Goal: Transaction & Acquisition: Purchase product/service

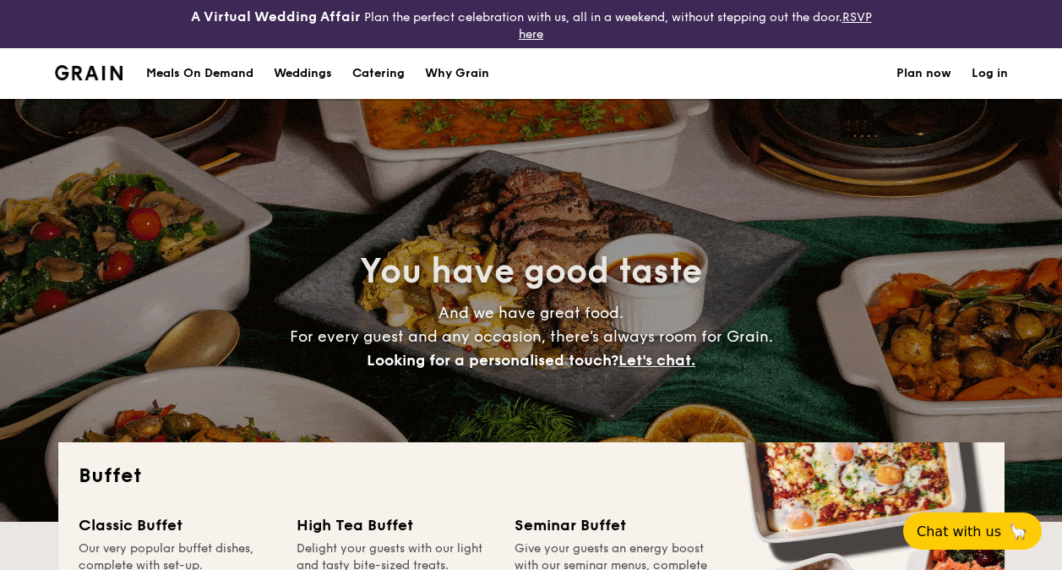
select select
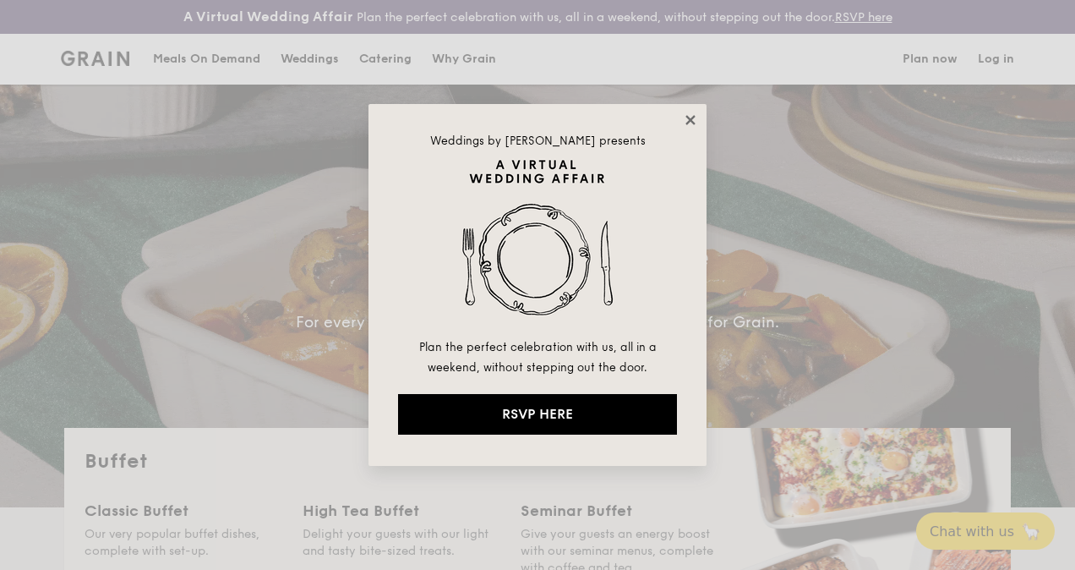
click at [685, 122] on icon at bounding box center [690, 119] width 15 height 15
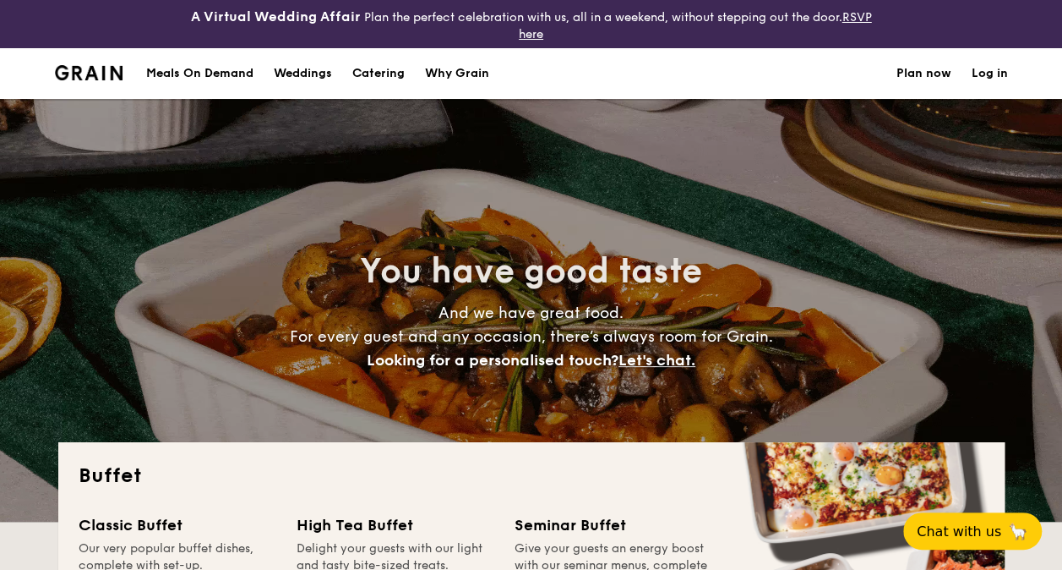
click at [306, 79] on div "Weddings" at bounding box center [303, 73] width 58 height 51
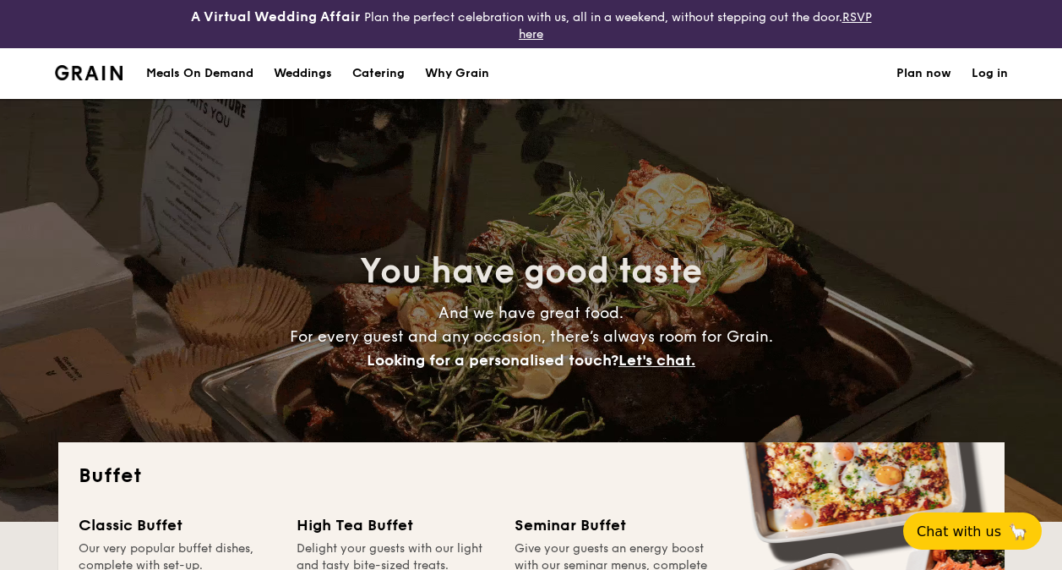
select select
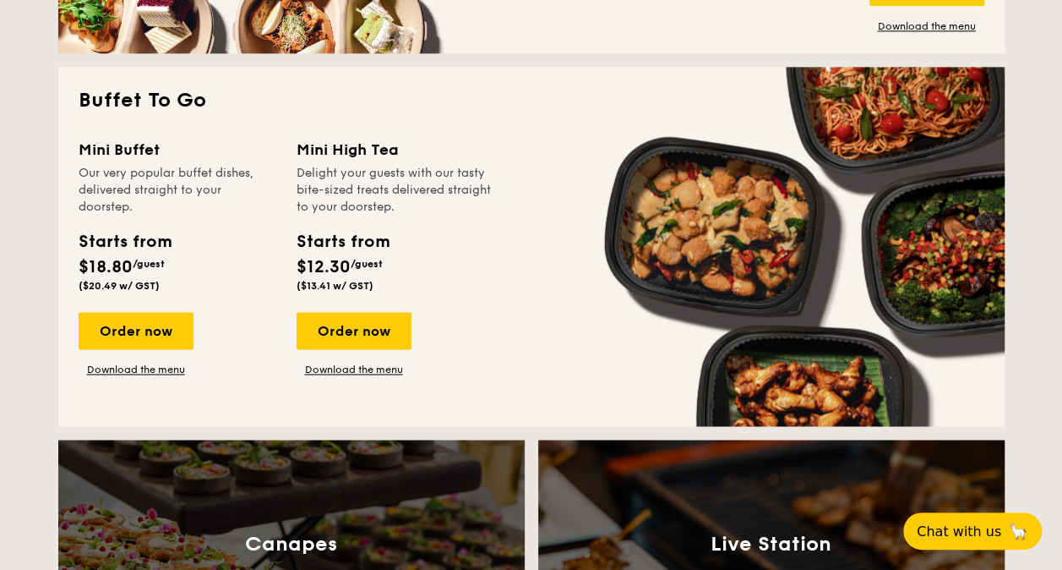
scroll to position [1122, 0]
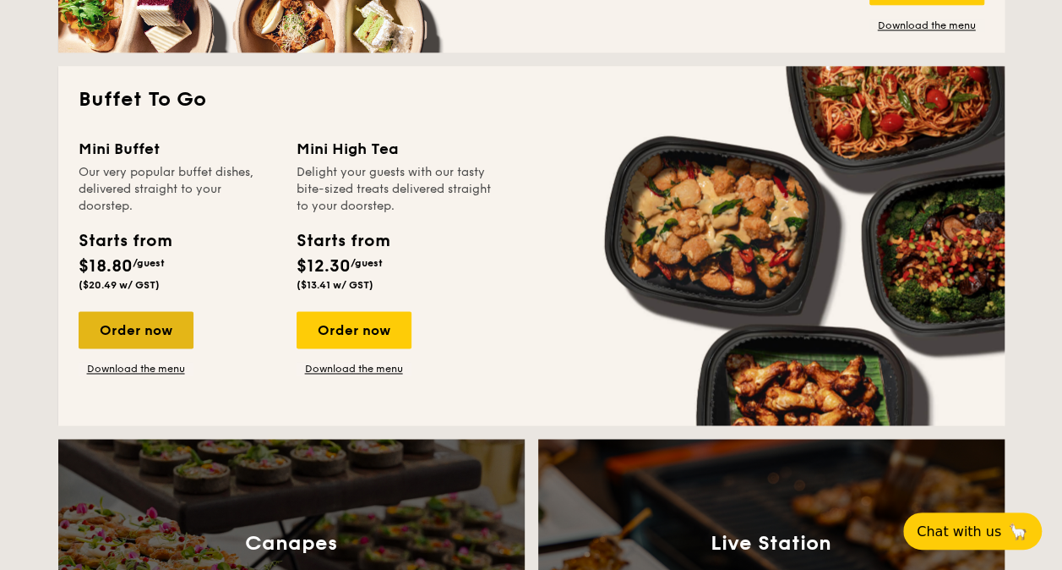
click at [123, 318] on div "Order now" at bounding box center [136, 329] width 115 height 37
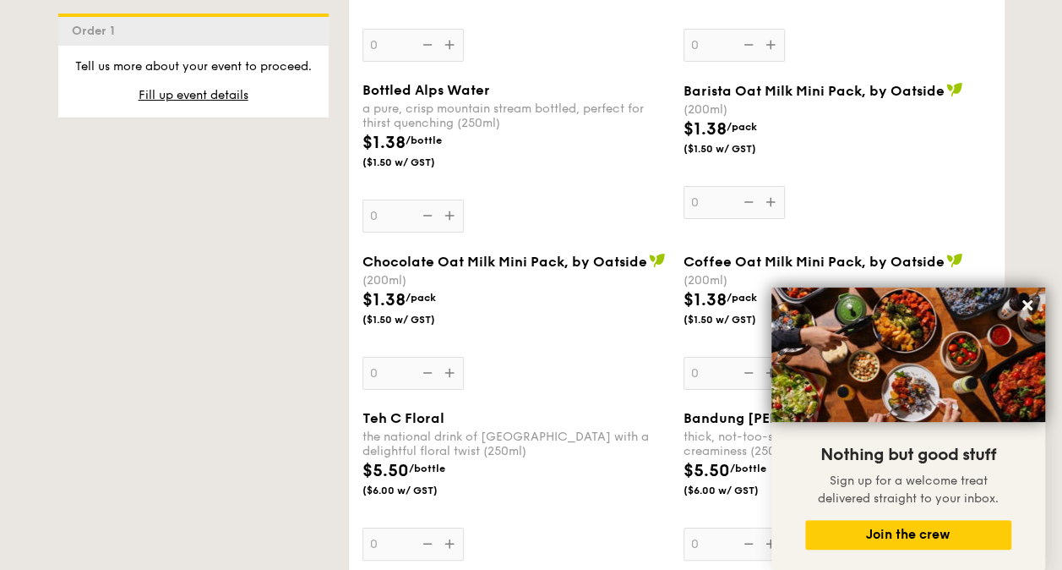
scroll to position [3029, 0]
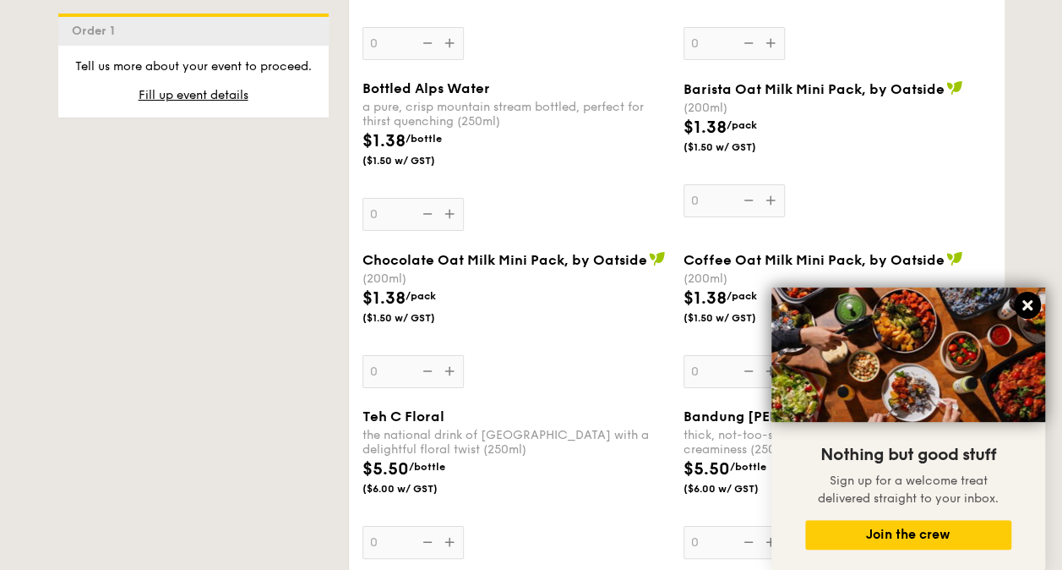
click at [1025, 308] on icon at bounding box center [1028, 305] width 10 height 10
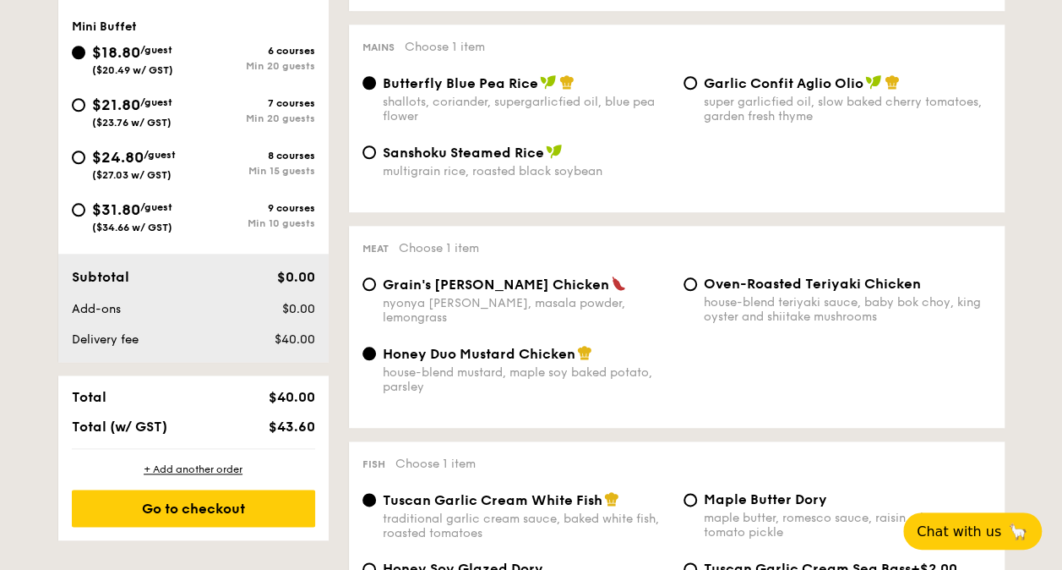
scroll to position [731, 0]
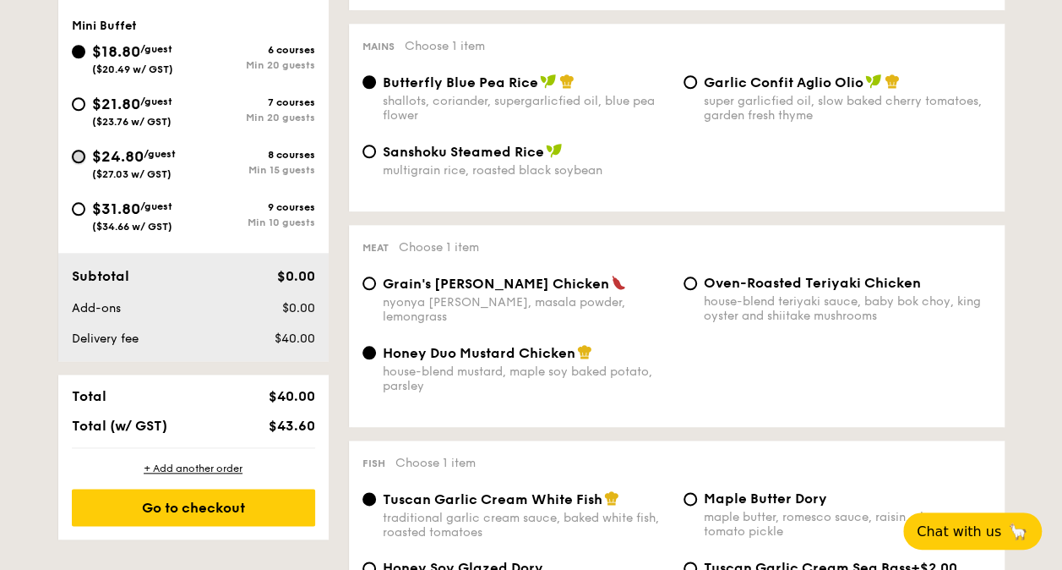
click at [79, 150] on input "$24.80 /guest ($27.03 w/ GST) 8 courses Min 15 guests" at bounding box center [79, 157] width 14 height 14
radio input "true"
radio input "false"
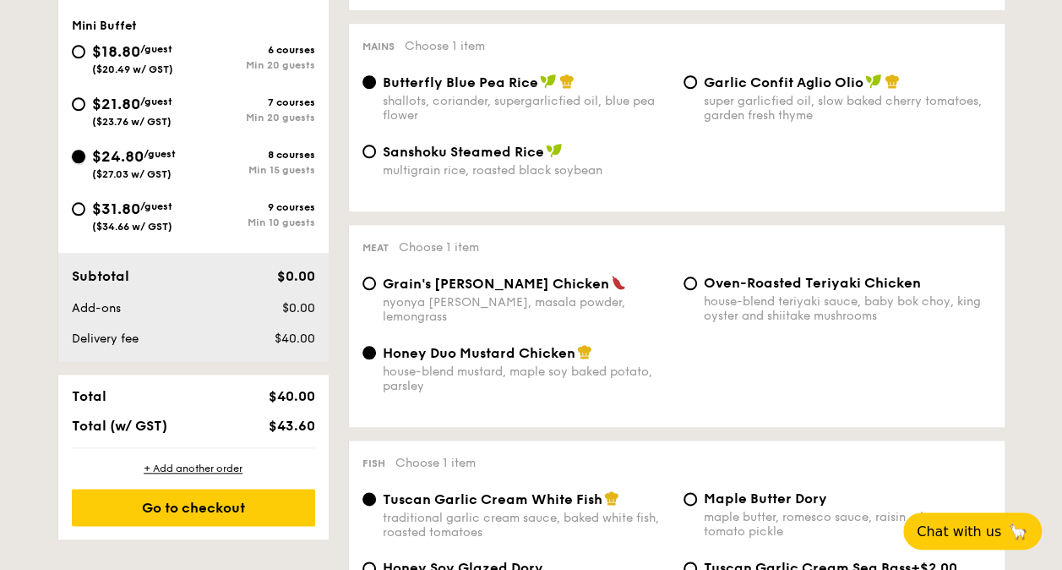
radio input "true"
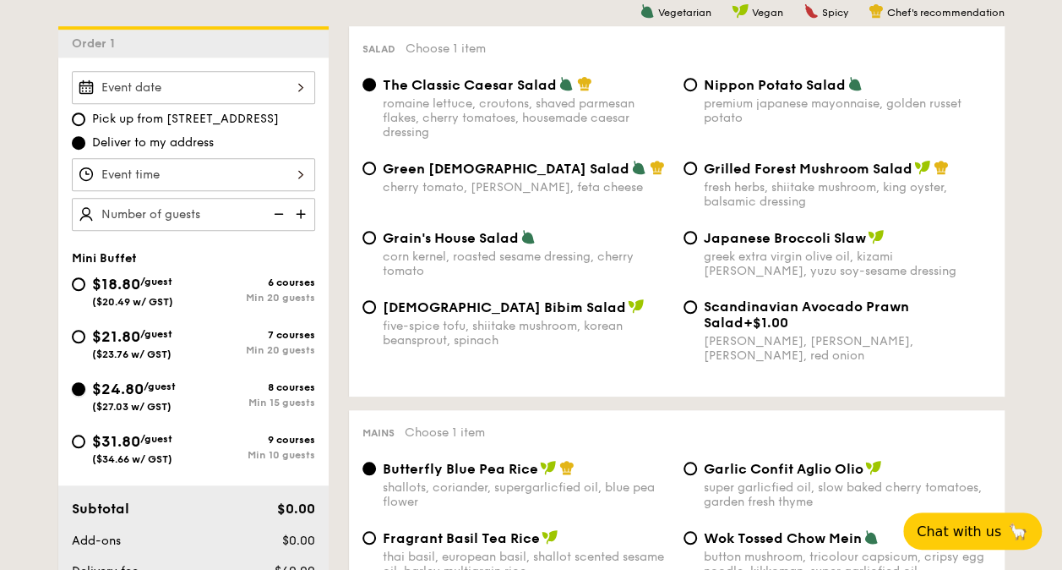
scroll to position [484, 0]
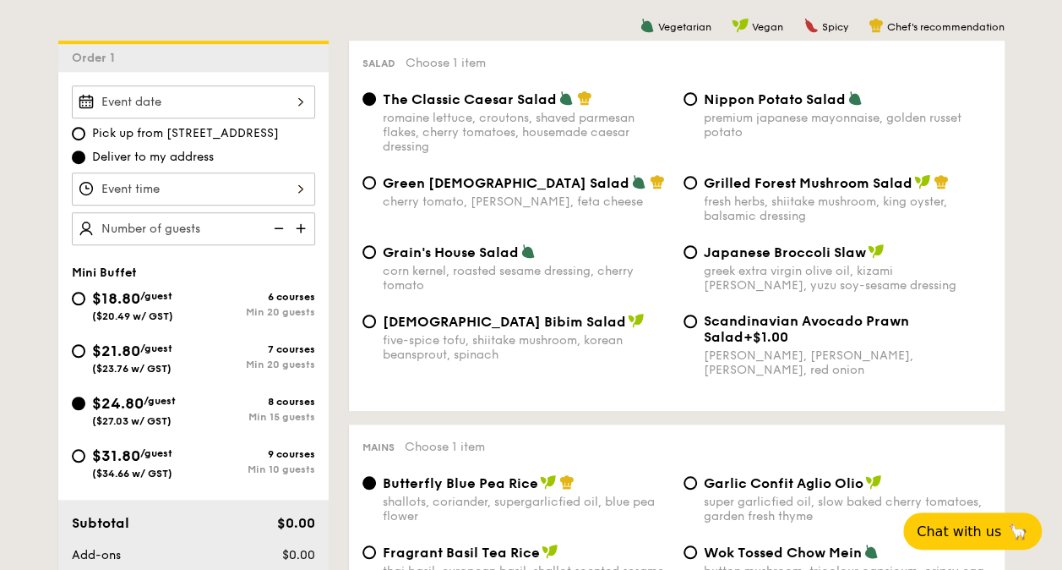
click at [706, 96] on span "Nippon Potato Salad" at bounding box center [775, 99] width 142 height 16
click at [697, 96] on input "Nippon Potato Salad premium japanese mayonnaise, golden russet potato" at bounding box center [691, 99] width 14 height 14
radio input "true"
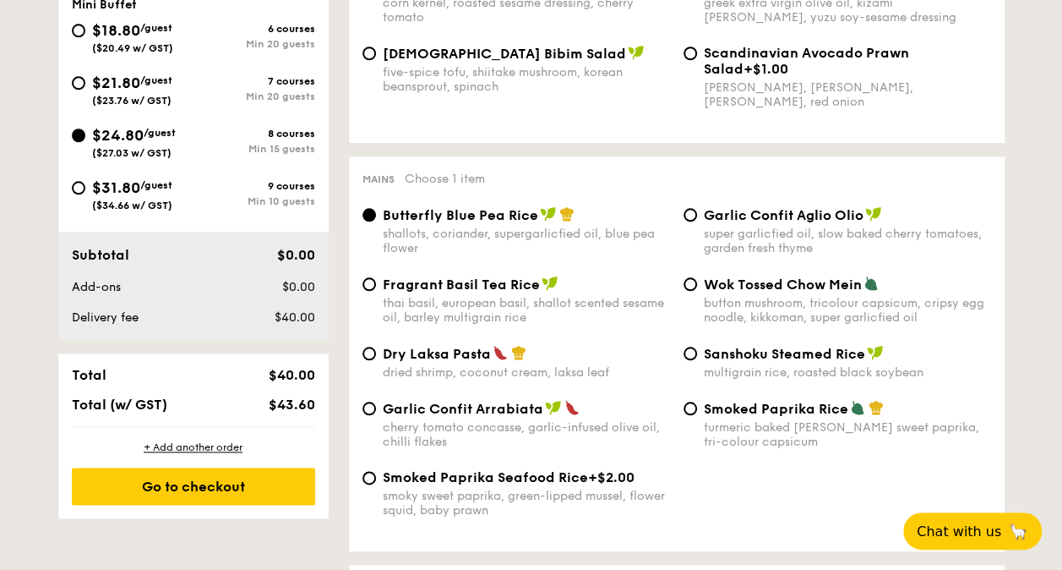
scroll to position [759, 0]
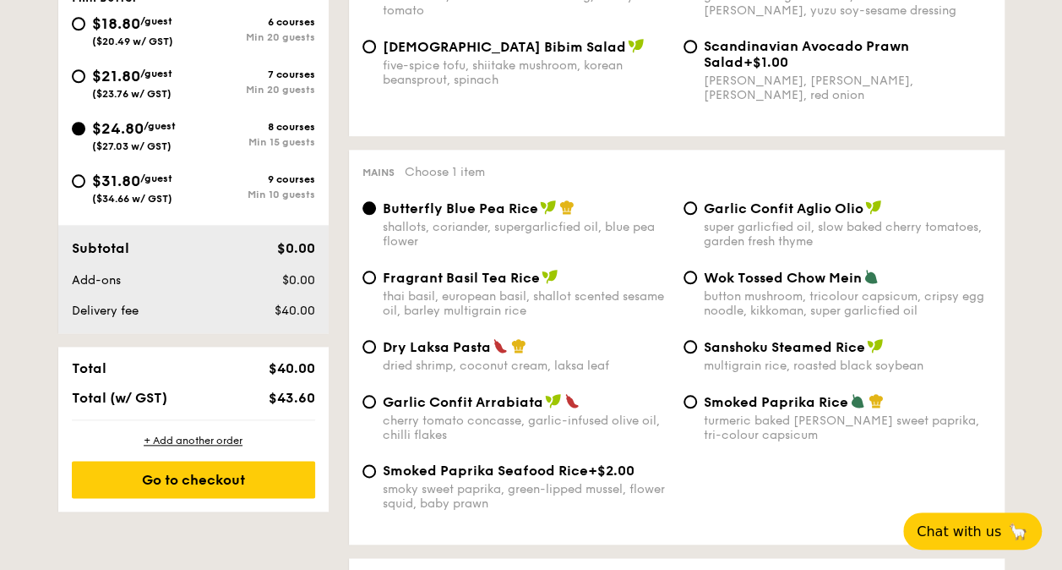
click at [441, 355] on span "Dry Laksa Pasta" at bounding box center [437, 347] width 108 height 16
click at [376, 353] on input "Dry Laksa Pasta dried shrimp, coconut cream, laksa leaf" at bounding box center [370, 347] width 14 height 14
radio input "true"
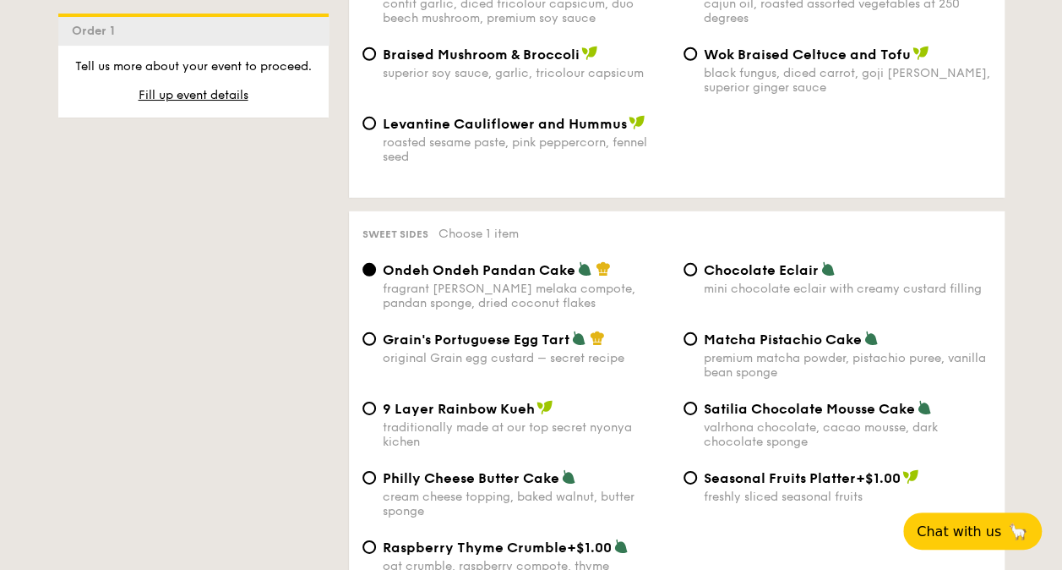
scroll to position [2404, 0]
click at [561, 352] on div "original Grain egg custard – secret recipe" at bounding box center [526, 359] width 287 height 14
click at [376, 347] on input "Grain's Portuguese Egg Tart original Grain egg custard – secret recipe" at bounding box center [370, 340] width 14 height 14
radio input "true"
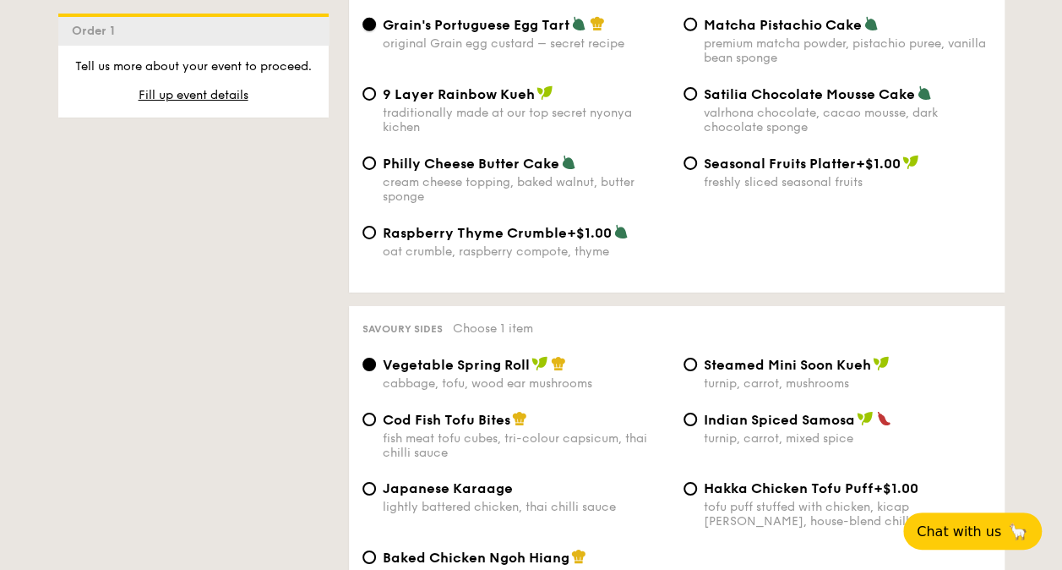
scroll to position [2821, 0]
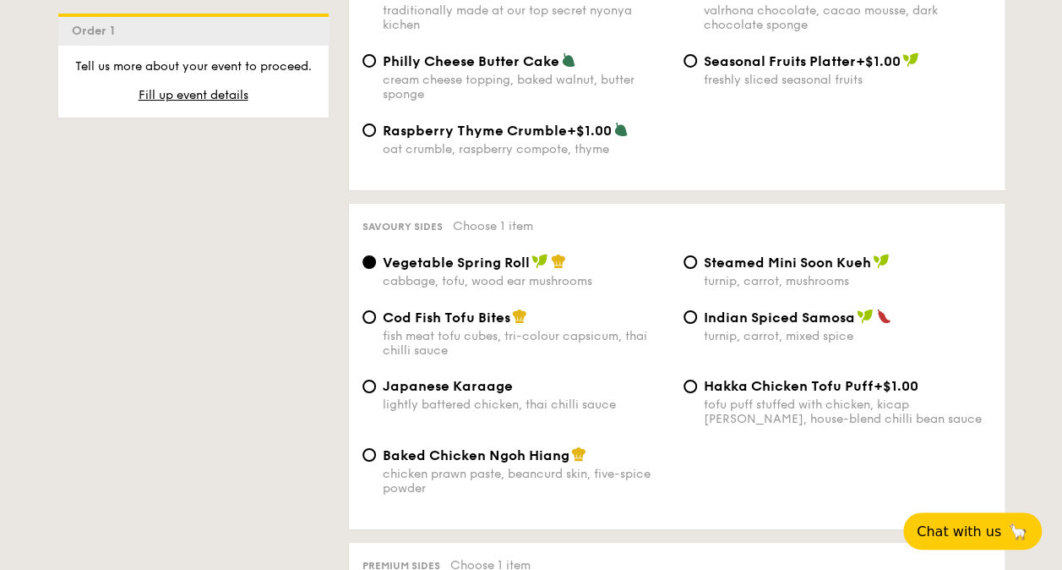
click at [483, 319] on div "Cod Fish Tofu Bites fish meat tofu cubes, tri-colour capsicum, thai chilli sauce" at bounding box center [526, 333] width 287 height 49
click at [376, 319] on input "Cod Fish Tofu Bites fish meat tofu cubes, tri-colour capsicum, thai chilli sauce" at bounding box center [370, 317] width 14 height 14
radio input "true"
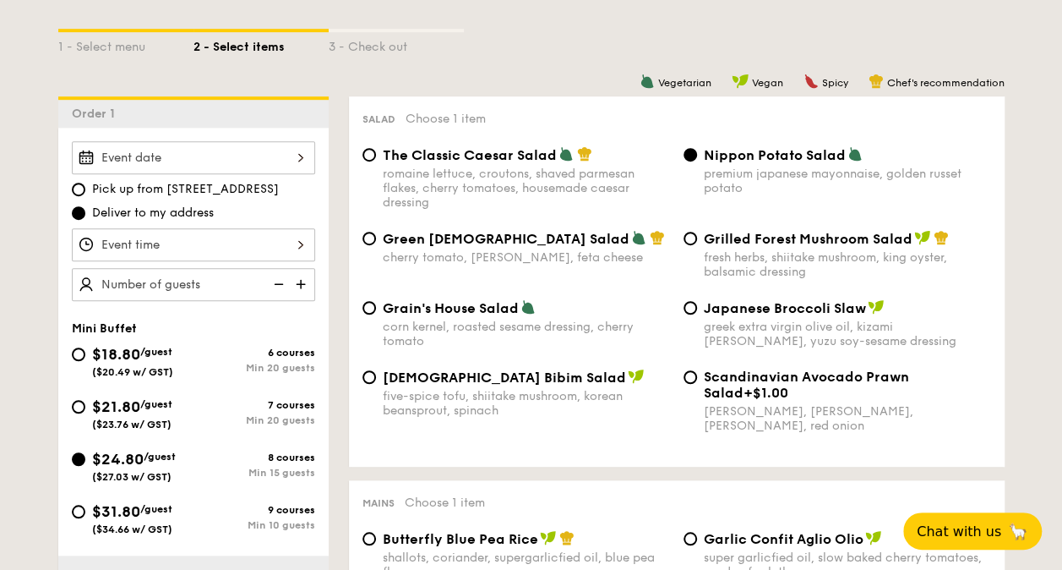
scroll to position [429, 0]
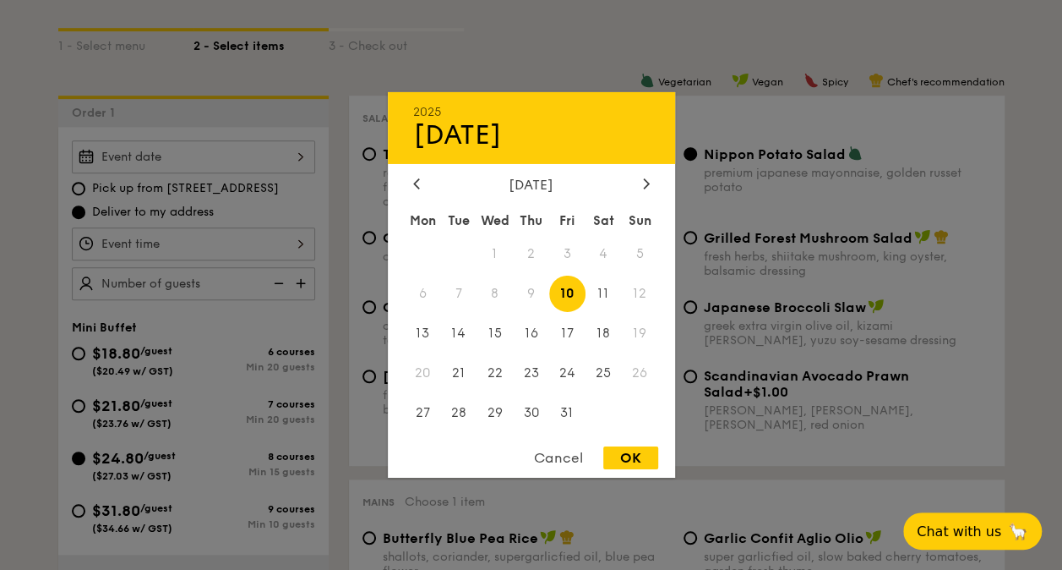
click at [196, 163] on div "2025 Oct 10 October 2025 Mon Tue Wed Thu Fri Sat Sun 1 2 3 4 5 6 7 8 9 10 11 12…" at bounding box center [193, 156] width 243 height 33
click at [521, 329] on span "16" at bounding box center [531, 333] width 36 height 36
click at [187, 233] on div at bounding box center [531, 285] width 1062 height 570
click at [154, 161] on div "2025 Oct 10 October 2025 Mon Tue Wed Thu Fri Sat Sun 1 2 3 4 5 6 7 8 9 10 11 12…" at bounding box center [193, 156] width 243 height 33
click at [528, 340] on span "16" at bounding box center [531, 333] width 36 height 36
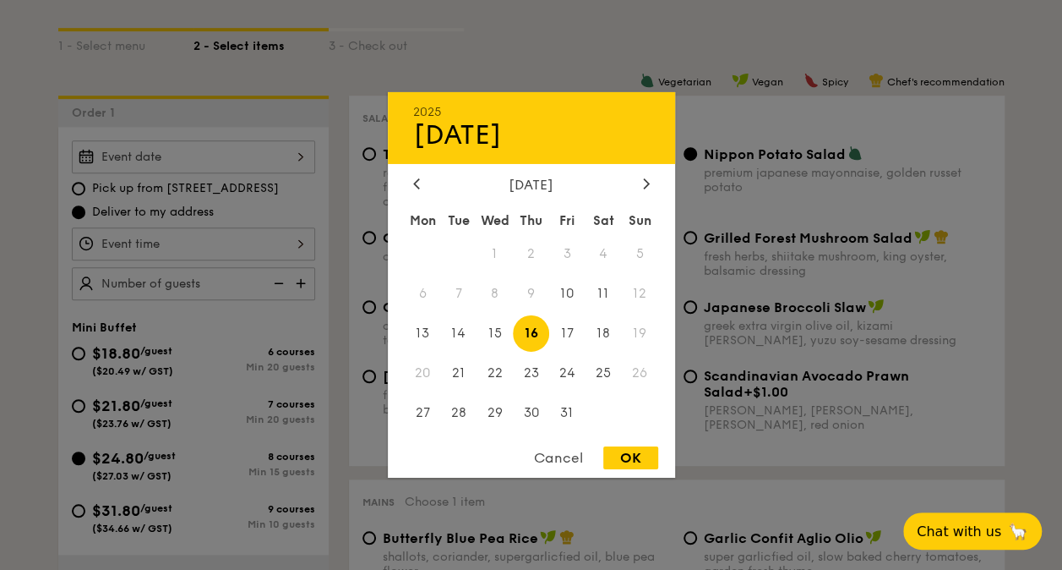
click at [624, 455] on div "OK" at bounding box center [630, 457] width 55 height 23
type input "Oct 16, 2025"
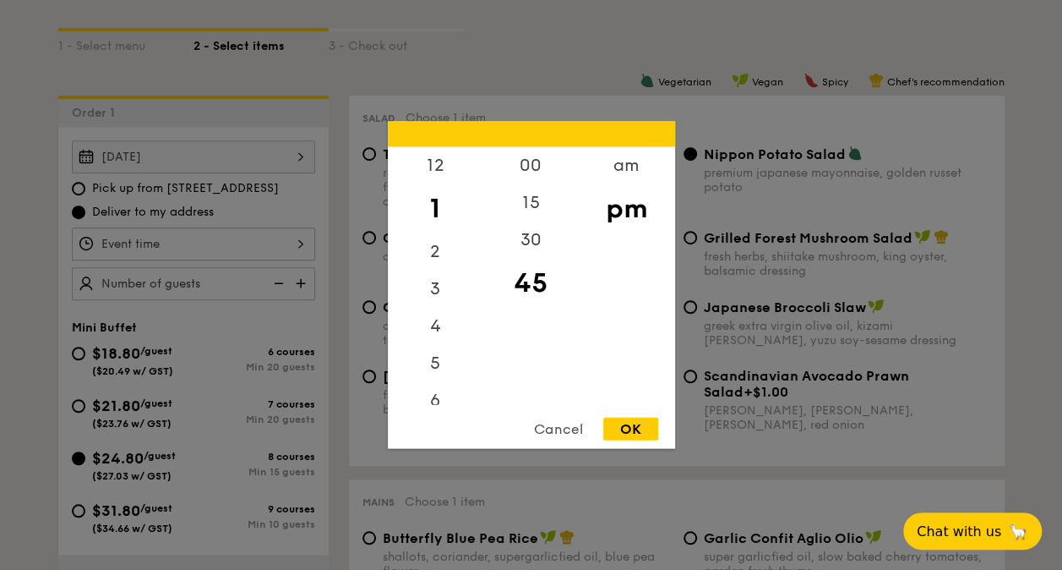
click at [218, 247] on div "12 1 2 3 4 5 6 7 8 9 10 11 00 15 30 45 am pm Cancel OK" at bounding box center [193, 243] width 243 height 33
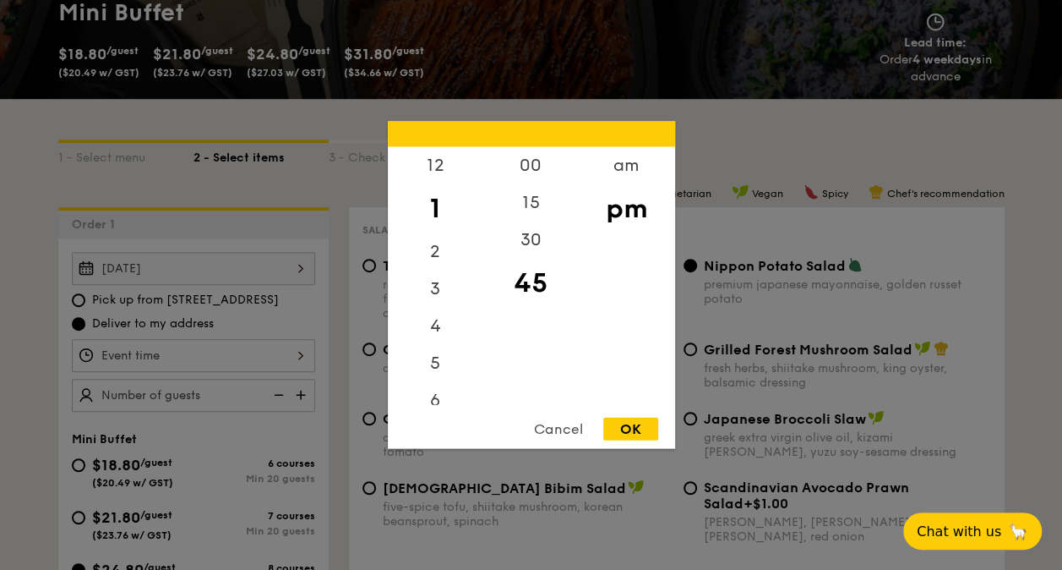
scroll to position [199, 0]
click at [440, 383] on div "11" at bounding box center [436, 387] width 96 height 37
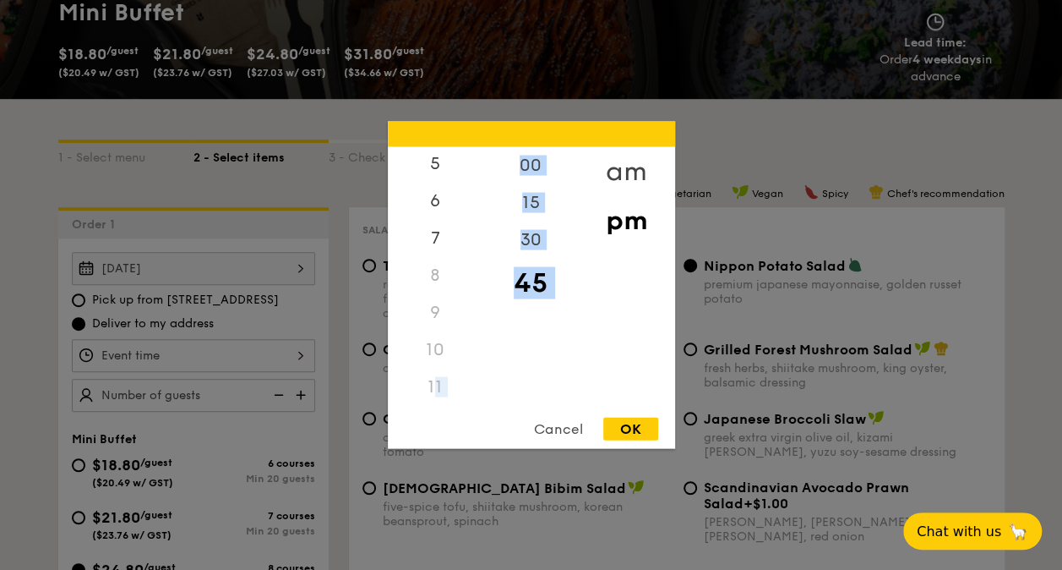
drag, startPoint x: 433, startPoint y: 383, endPoint x: 602, endPoint y: 169, distance: 272.6
click at [602, 169] on div "12 1 2 3 4 5 6 7 8 9 10 11 00 15 30 45 am pm" at bounding box center [531, 276] width 287 height 258
click at [602, 169] on div "am" at bounding box center [627, 171] width 96 height 49
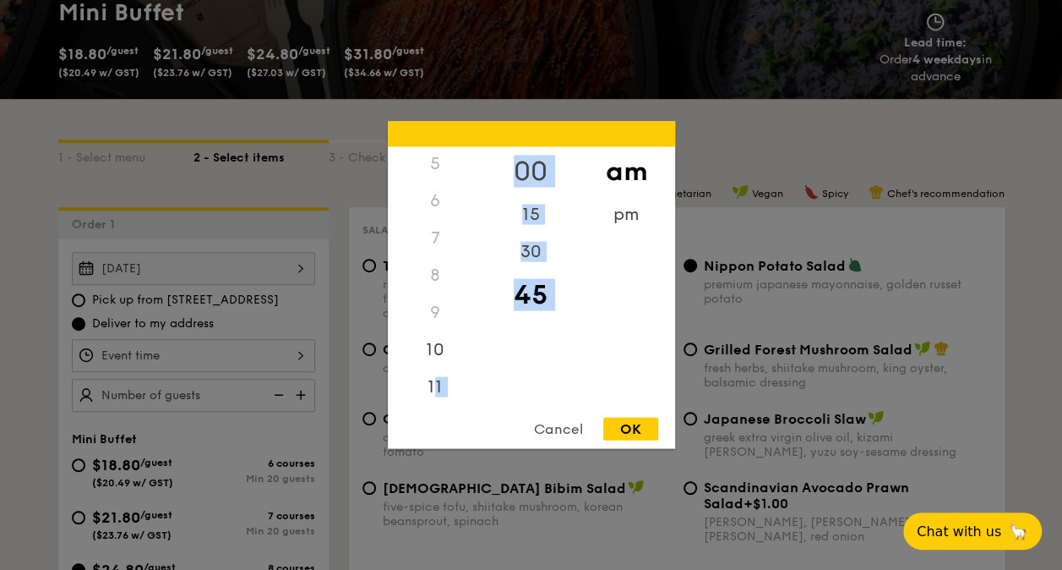
click at [542, 162] on div "00" at bounding box center [531, 171] width 96 height 49
click at [439, 378] on div "11" at bounding box center [436, 393] width 96 height 49
click at [642, 426] on div "OK" at bounding box center [630, 429] width 55 height 23
type input "11:00AM"
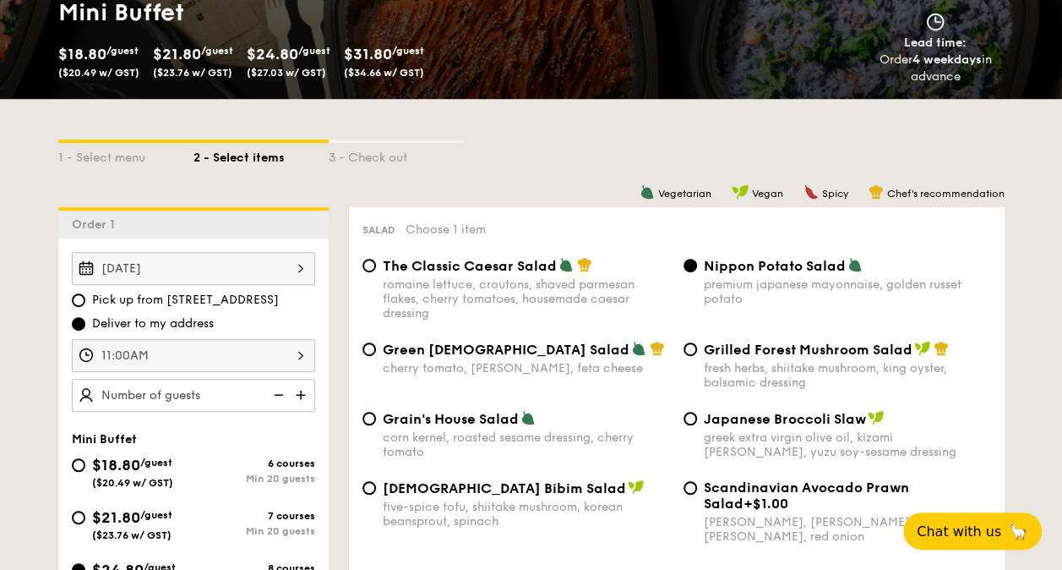
scroll to position [404, 0]
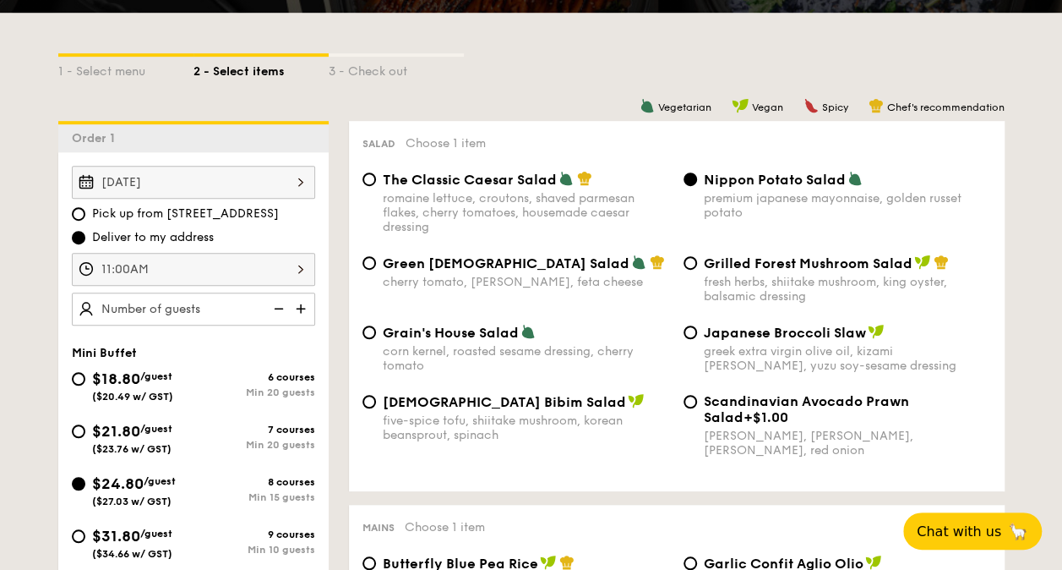
click at [301, 314] on img at bounding box center [302, 308] width 25 height 32
type input "15 guests"
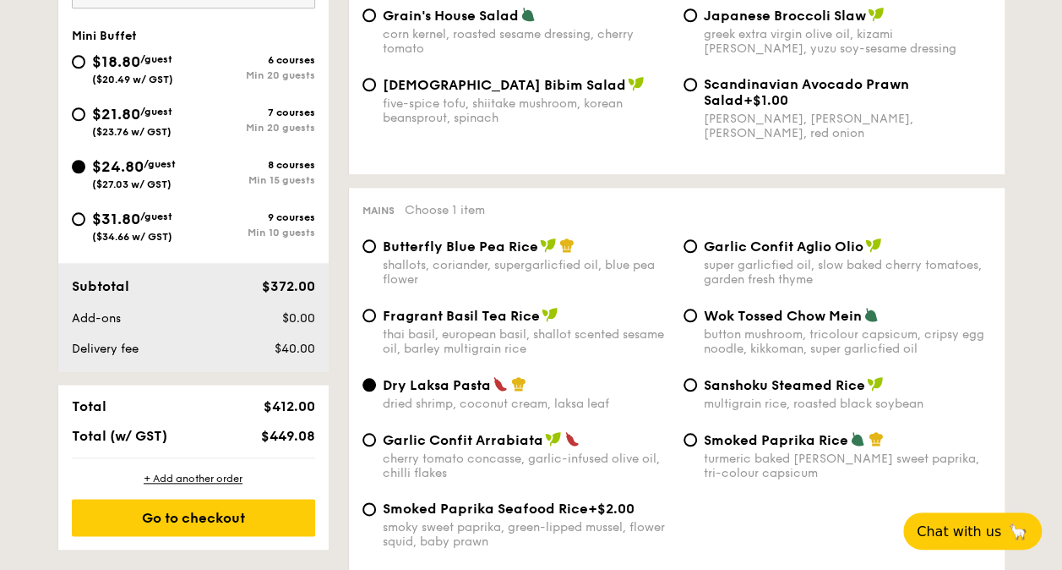
scroll to position [722, 0]
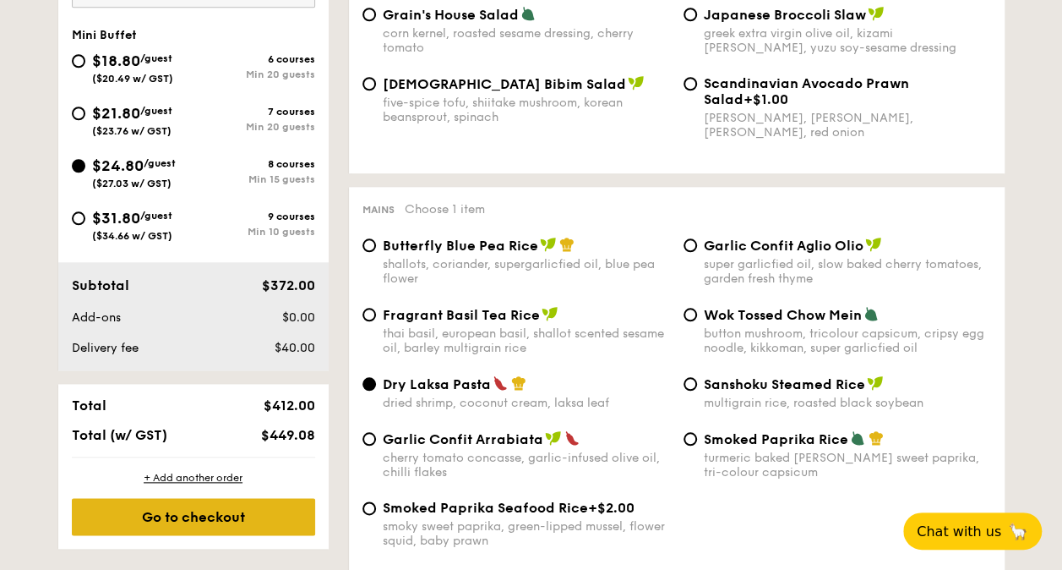
click at [240, 518] on div "Go to checkout" at bounding box center [193, 516] width 243 height 37
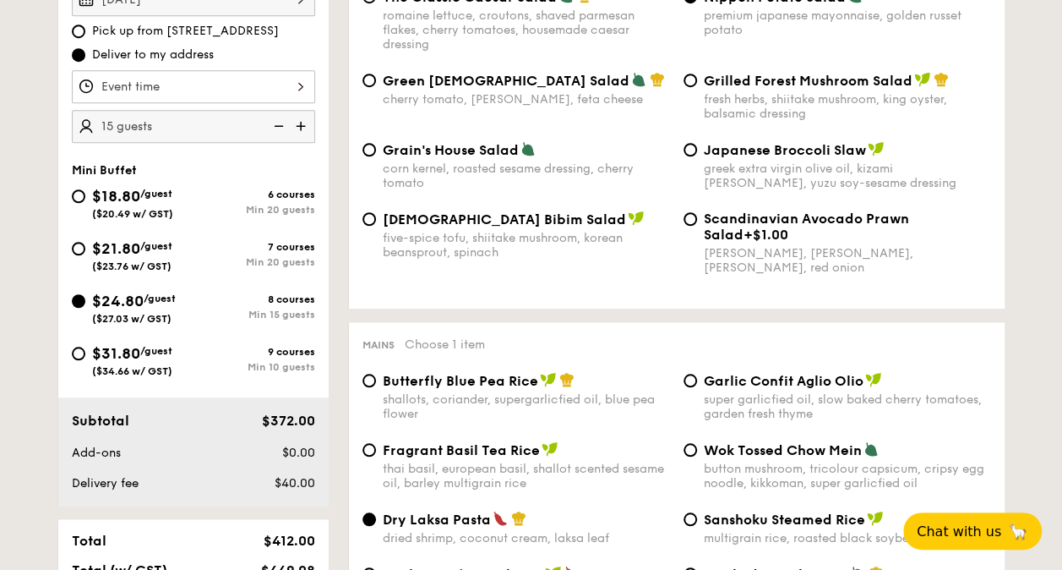
scroll to position [587, 0]
click at [145, 353] on span "/guest" at bounding box center [156, 350] width 32 height 12
click at [85, 353] on input "$31.80 /guest ($34.66 w/ GST) 9 courses Min 10 guests" at bounding box center [79, 353] width 14 height 14
radio input "true"
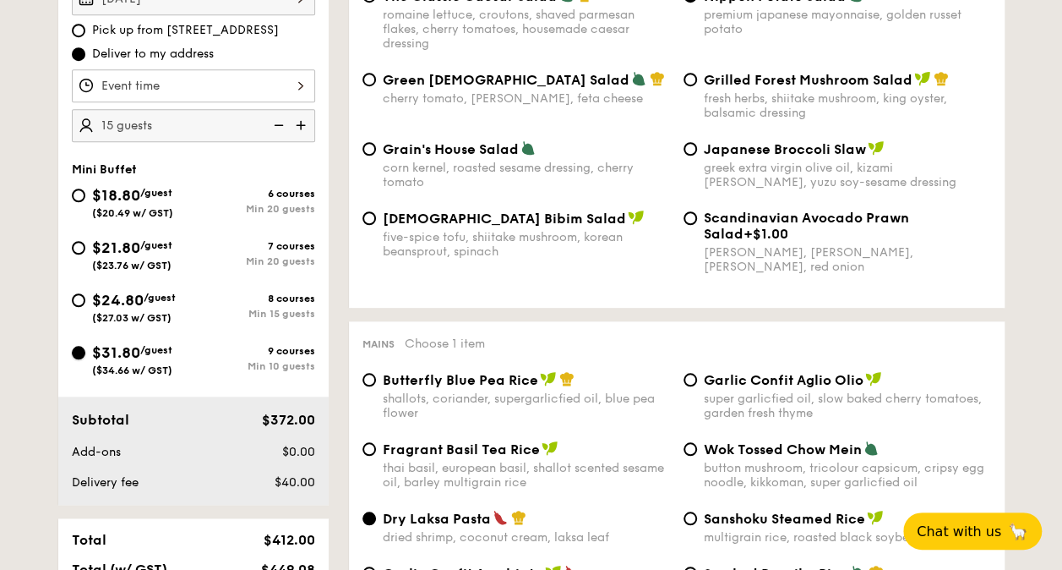
radio input "true"
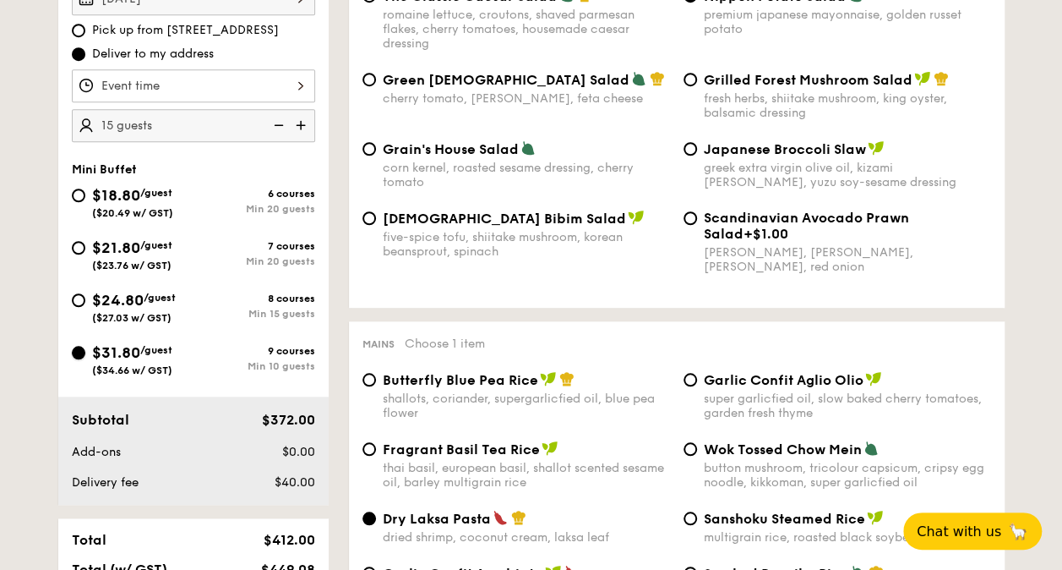
radio input "true"
click at [303, 123] on img at bounding box center [302, 125] width 25 height 32
click at [282, 120] on img at bounding box center [277, 125] width 25 height 32
click at [277, 115] on img at bounding box center [277, 125] width 25 height 32
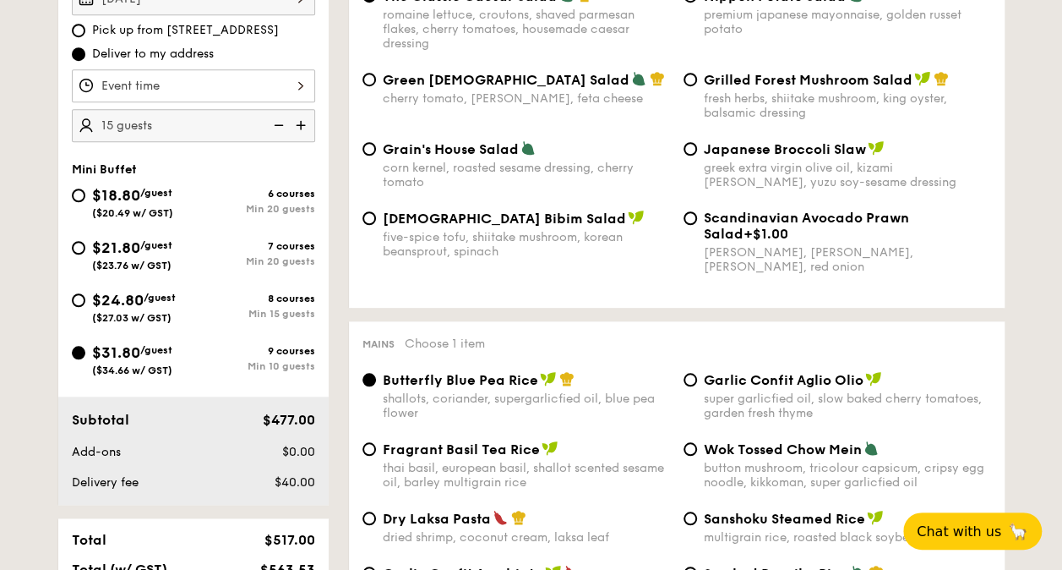
type input "10 guests"
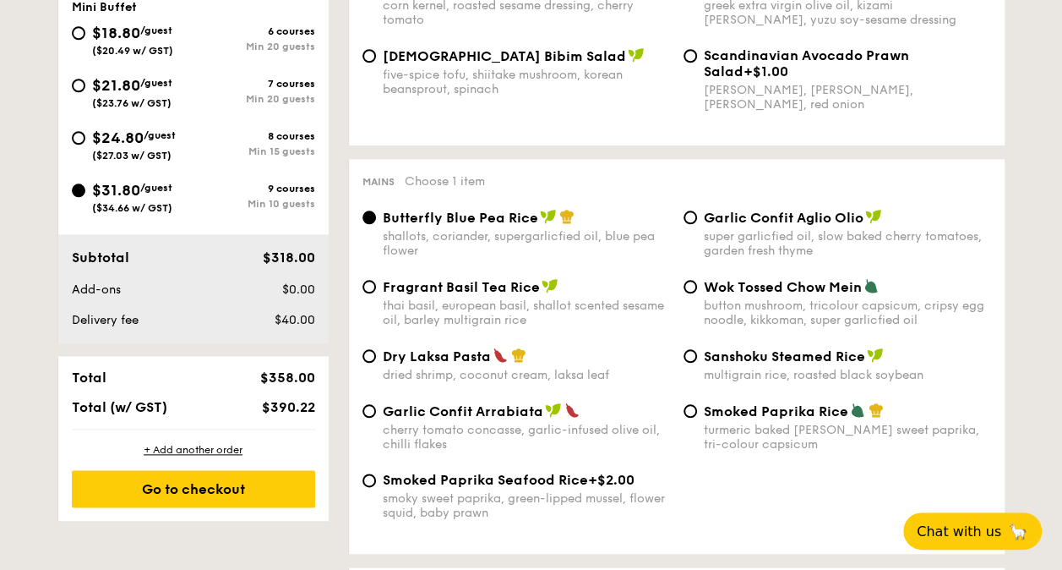
scroll to position [751, 0]
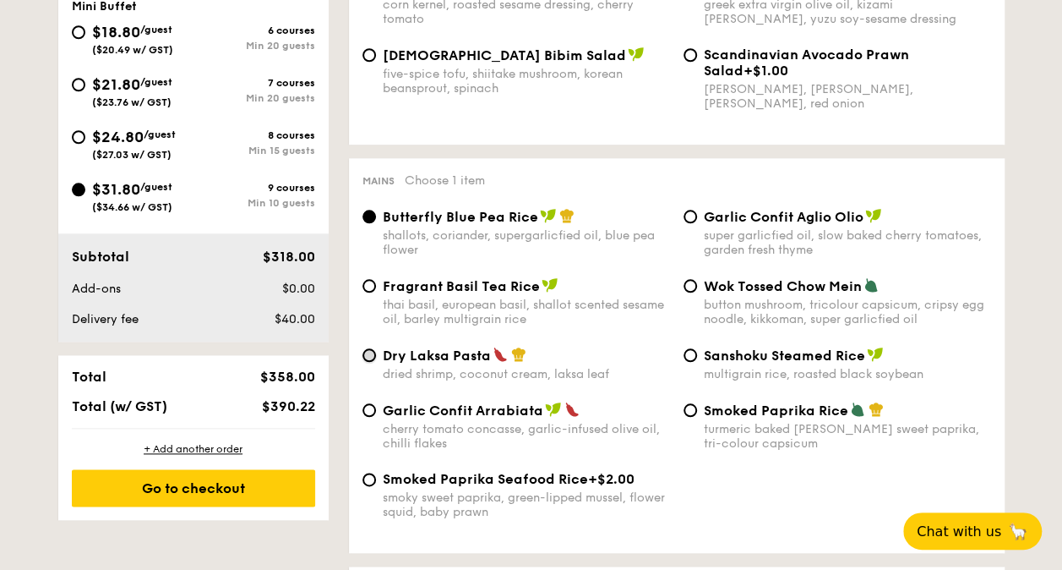
click at [367, 353] on input "Dry Laksa Pasta dried shrimp, coconut cream, laksa leaf" at bounding box center [370, 355] width 14 height 14
radio input "true"
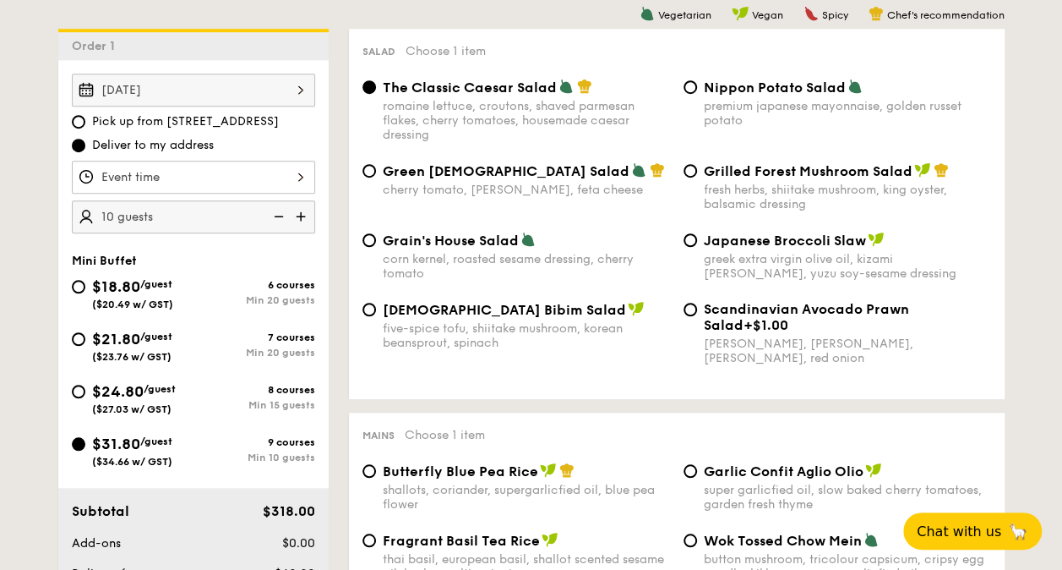
scroll to position [494, 0]
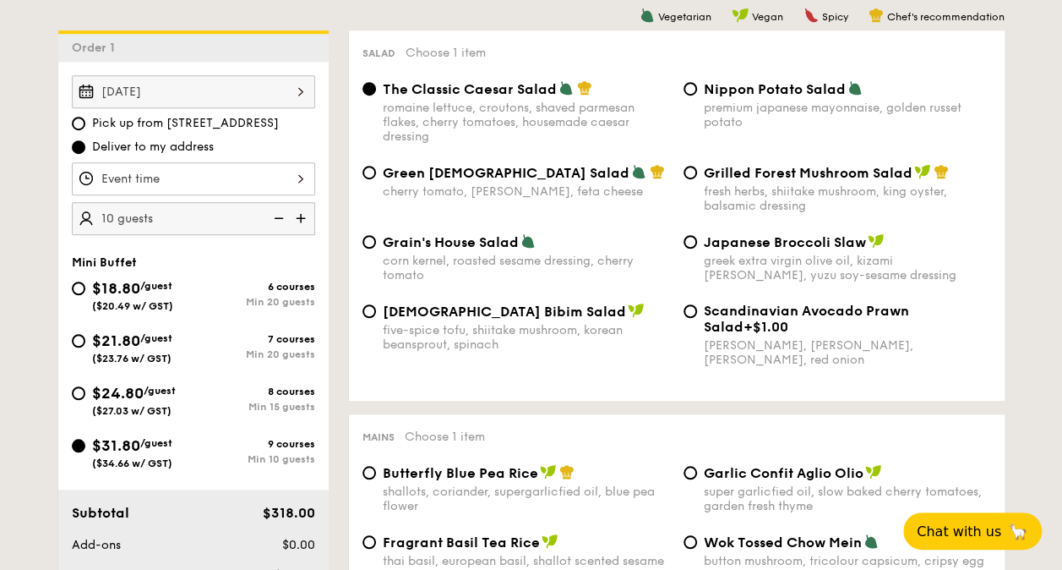
click at [747, 98] on div "Nippon Potato Salad premium japanese mayonnaise, golden russet potato" at bounding box center [847, 104] width 287 height 49
click at [697, 96] on input "Nippon Potato Salad premium japanese mayonnaise, golden russet potato" at bounding box center [691, 89] width 14 height 14
radio input "true"
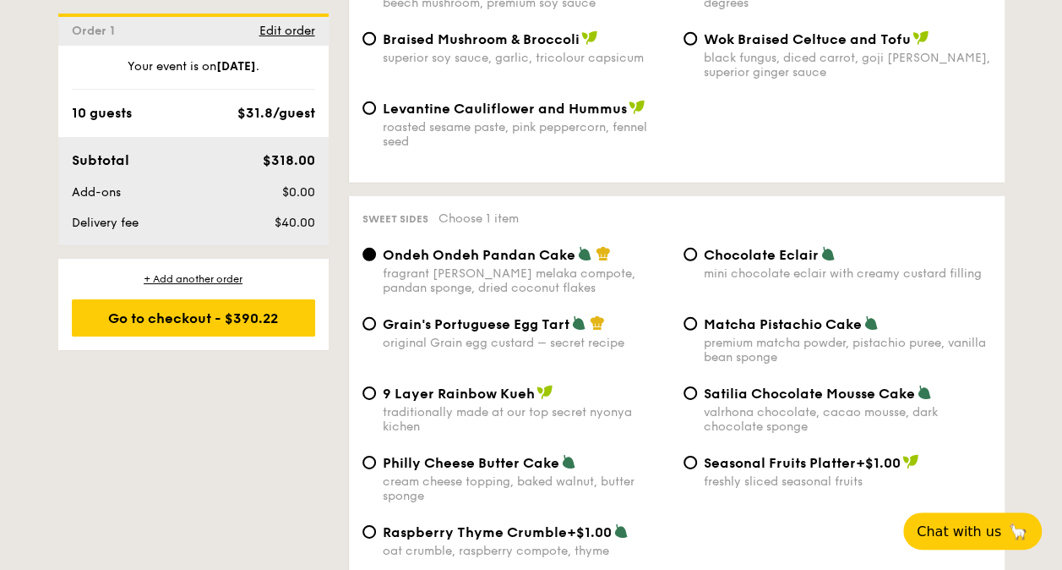
scroll to position [2442, 0]
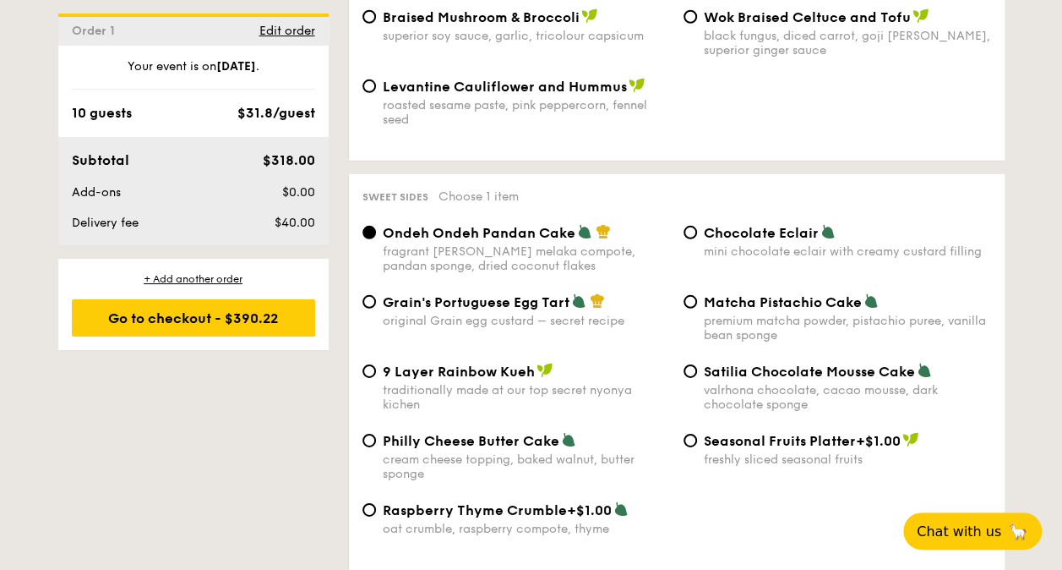
click at [540, 297] on span "Grain's Portuguese Egg Tart" at bounding box center [476, 302] width 187 height 16
click at [376, 297] on input "Grain's Portuguese Egg Tart original Grain egg custard – secret recipe" at bounding box center [370, 302] width 14 height 14
radio input "true"
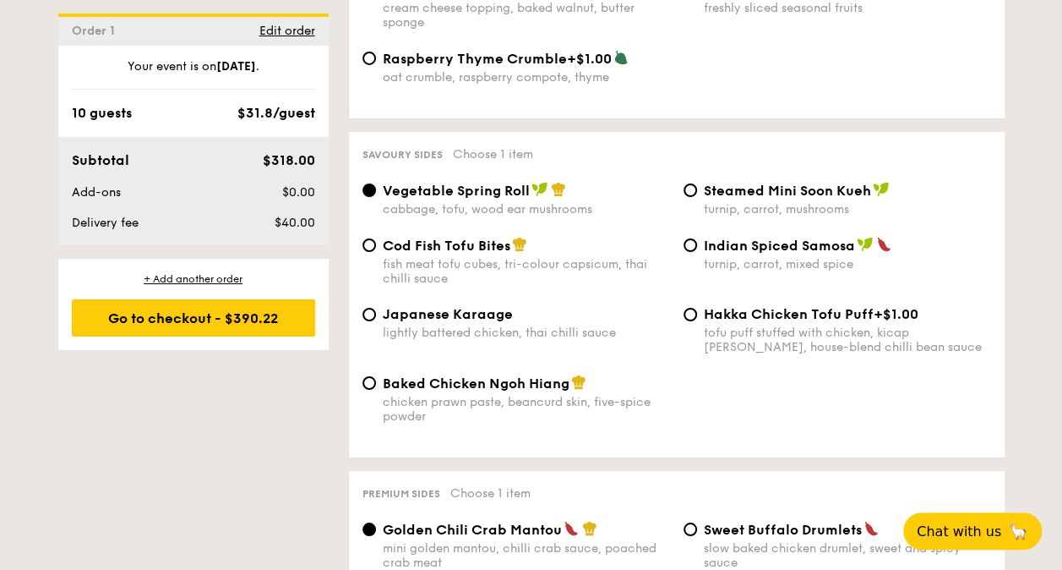
scroll to position [2895, 0]
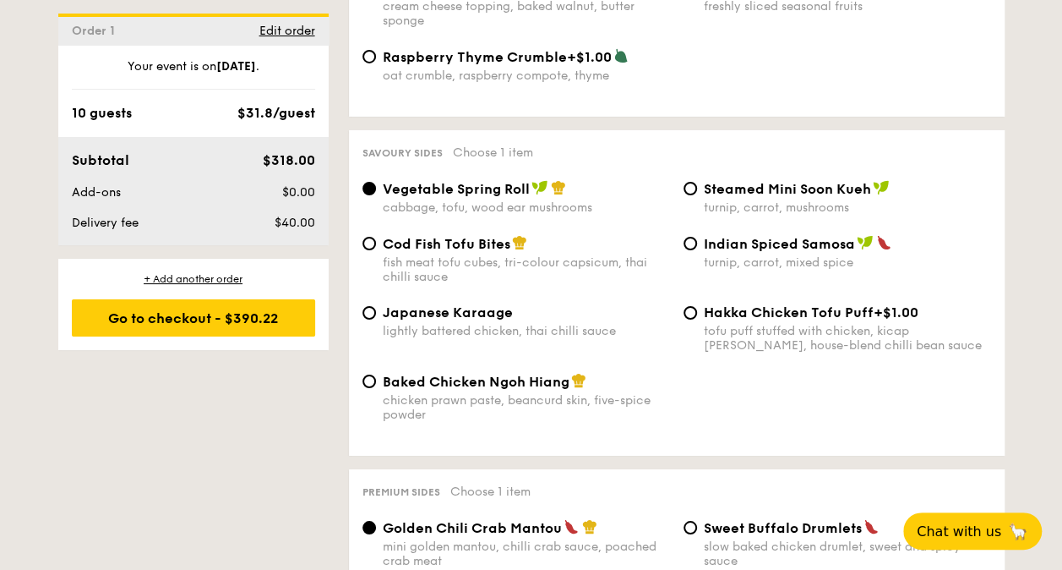
click at [475, 245] on div "Cod Fish Tofu Bites fish meat tofu cubes, tri-colour capsicum, thai chilli sauce" at bounding box center [526, 259] width 287 height 49
click at [376, 245] on input "Cod Fish Tofu Bites fish meat tofu cubes, tri-colour capsicum, thai chilli sauce" at bounding box center [370, 244] width 14 height 14
radio input "true"
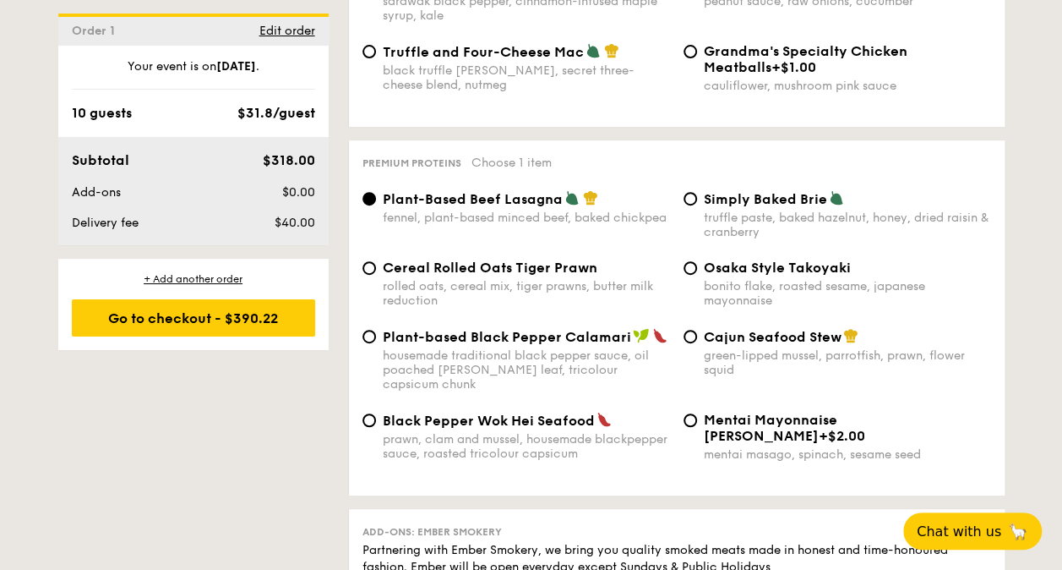
scroll to position [3529, 0]
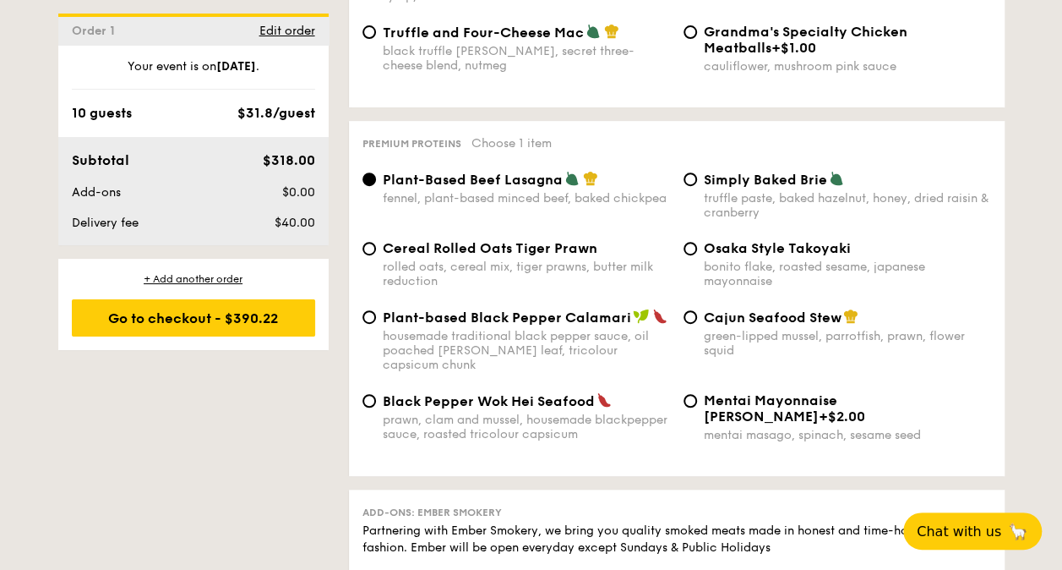
click at [719, 338] on div "green-lipped mussel, parrotfish, prawn, flower squid" at bounding box center [847, 343] width 287 height 29
click at [697, 324] on input "Cajun Seafood Stew green-lipped mussel, parrotfish, prawn, flower squid" at bounding box center [691, 317] width 14 height 14
radio input "true"
click at [719, 338] on div "green-lipped mussel, parrotfish, prawn, flower squid" at bounding box center [847, 343] width 287 height 29
click at [697, 324] on input "Cajun Seafood Stew green-lipped mussel, parrotfish, prawn, flower squid" at bounding box center [691, 317] width 14 height 14
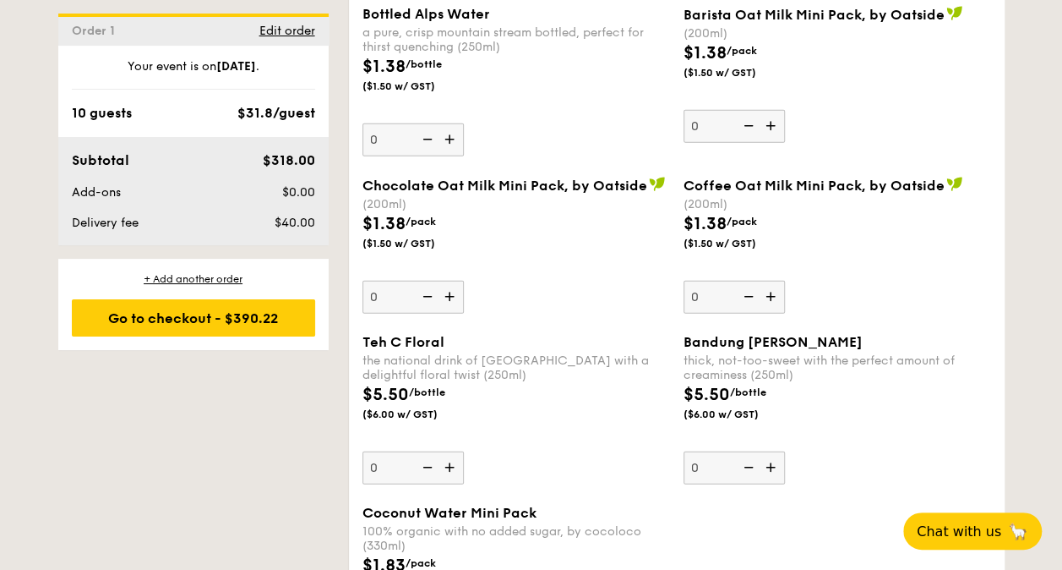
scroll to position [5273, 0]
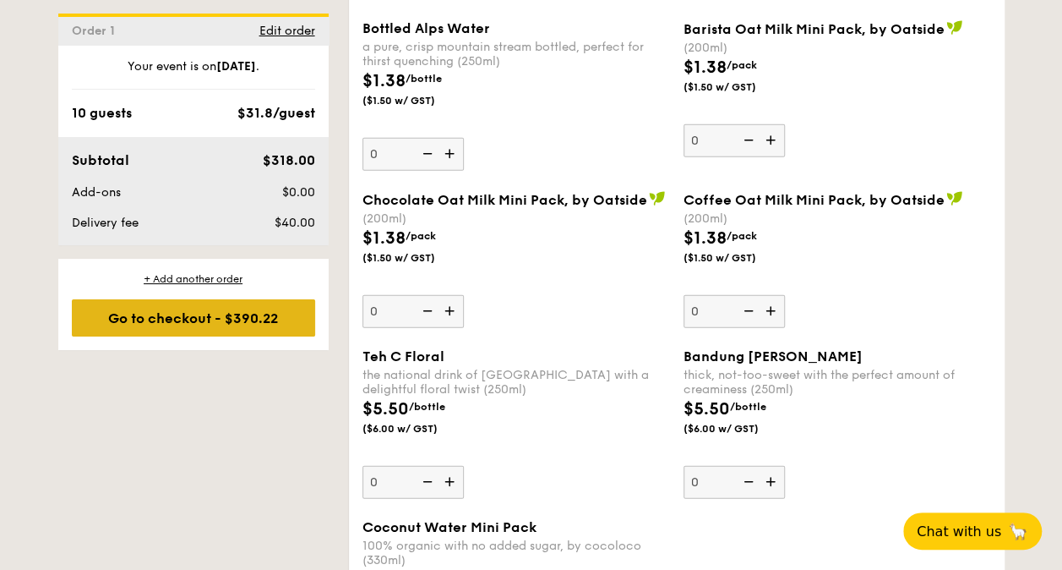
click at [216, 319] on div "Go to checkout - $390.22" at bounding box center [193, 317] width 243 height 37
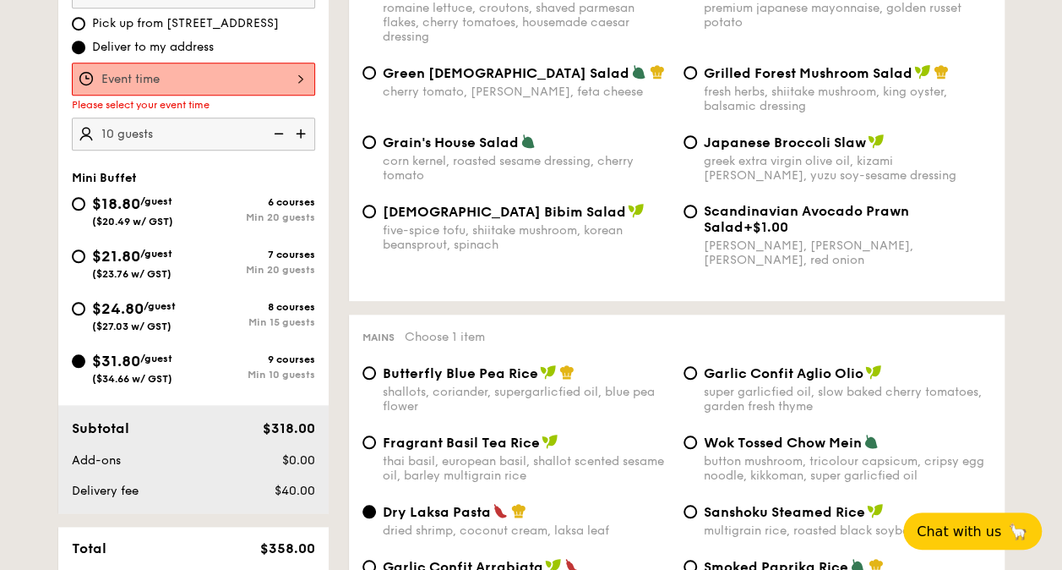
scroll to position [499, 0]
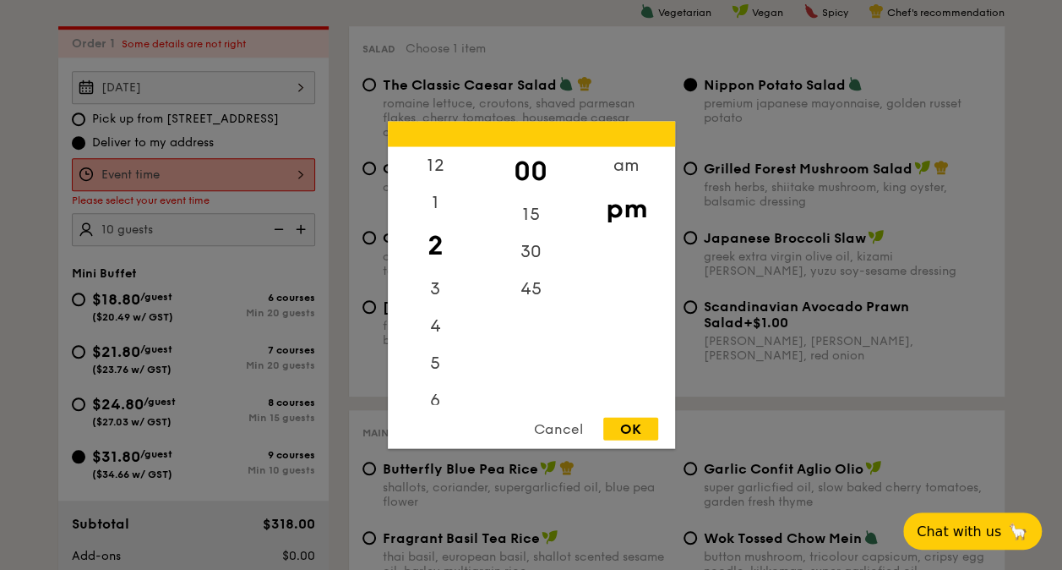
click at [276, 177] on div "12 1 2 3 4 5 6 7 8 9 10 11 00 15 30 45 am pm Cancel OK" at bounding box center [193, 174] width 243 height 33
click at [616, 162] on div "am" at bounding box center [627, 171] width 96 height 49
click at [437, 375] on div "11" at bounding box center [436, 393] width 96 height 49
click at [620, 423] on div "OK" at bounding box center [630, 429] width 55 height 23
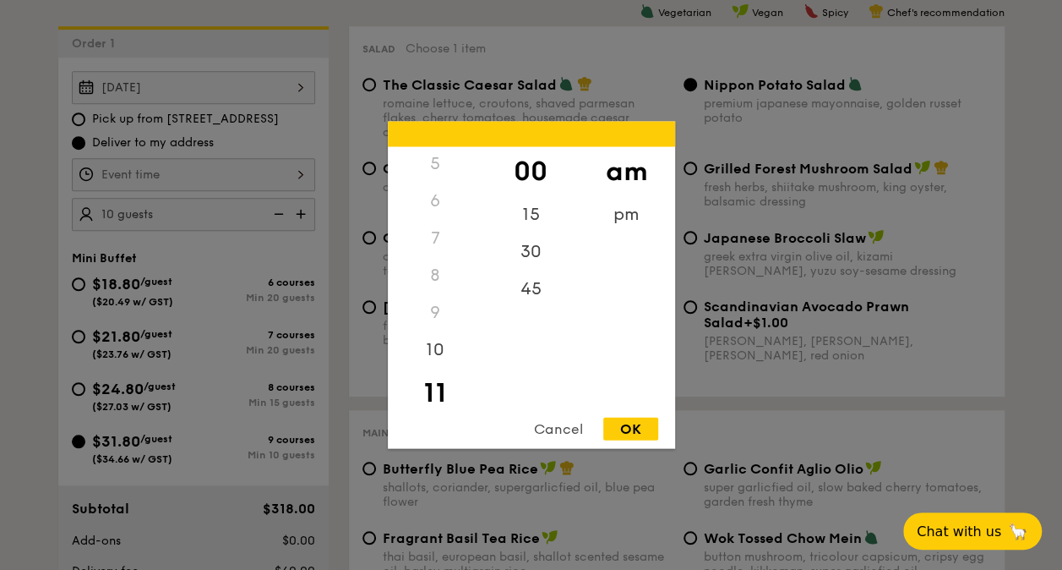
type input "11:00AM"
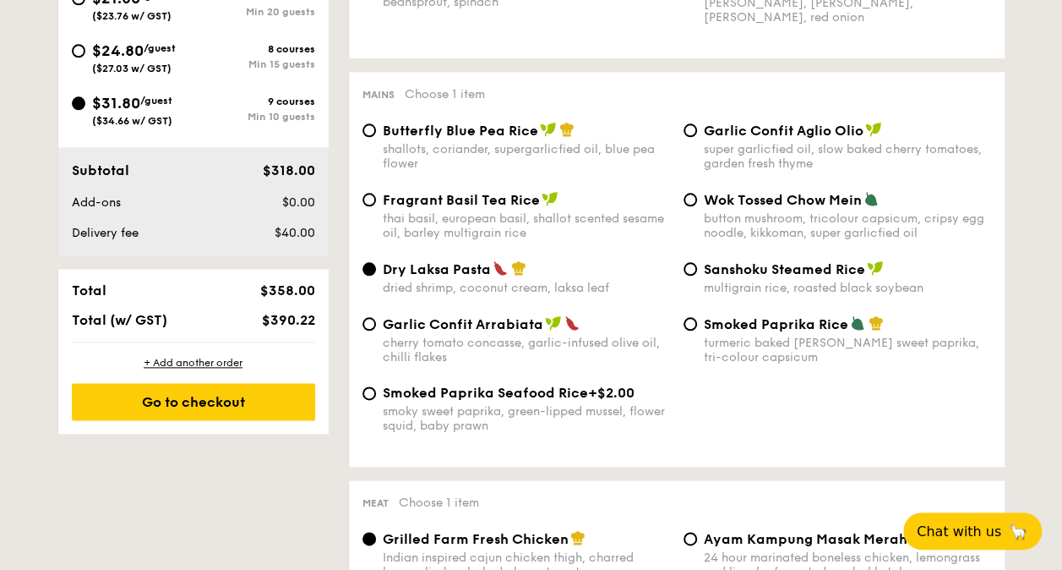
scroll to position [841, 0]
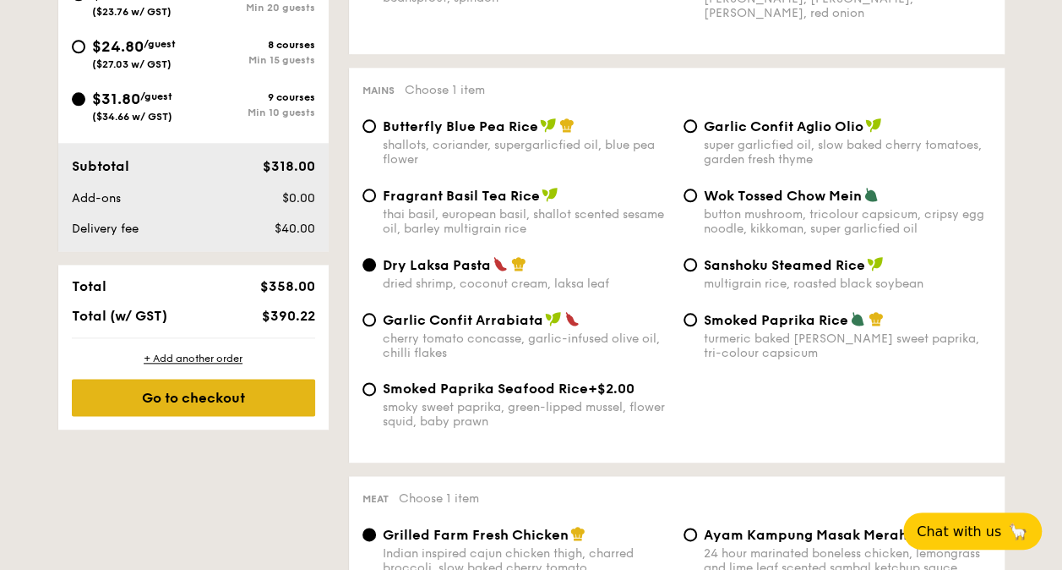
click at [220, 379] on div "Go to checkout" at bounding box center [193, 397] width 243 height 37
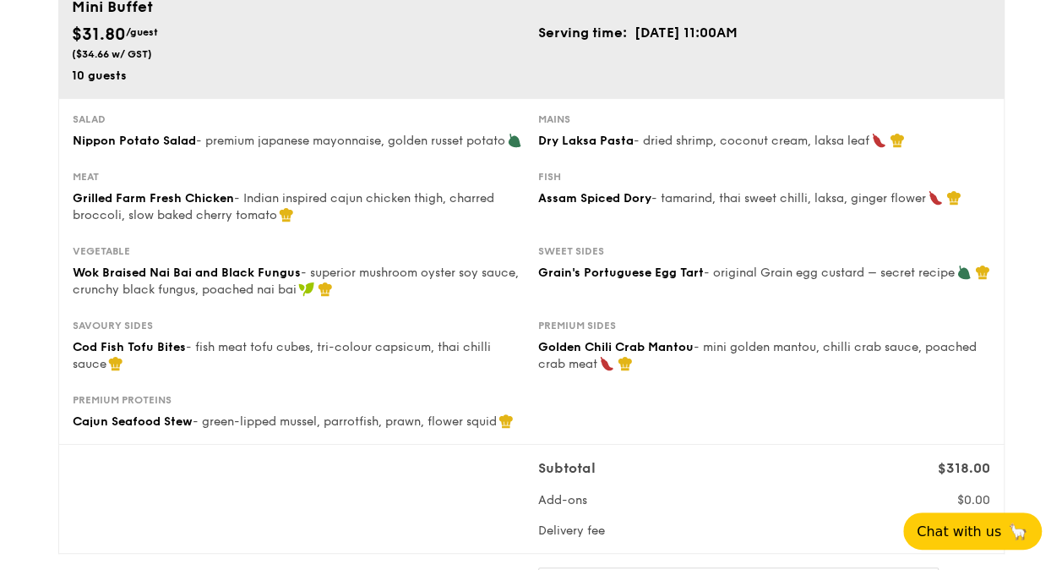
scroll to position [197, 0]
